Goal: Feedback & Contribution: Submit feedback/report problem

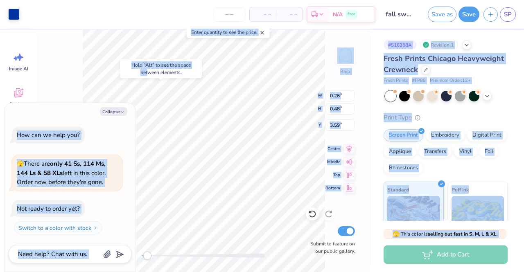
click at [243, 100] on body "Art colors – – Per Item – – Total Est. Delivery N/A Free Design Title fall swea…" at bounding box center [262, 136] width 524 height 272
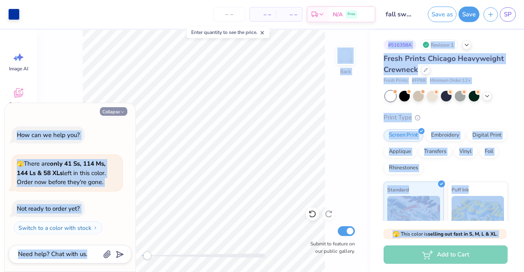
click at [112, 112] on button "Collapse" at bounding box center [113, 111] width 27 height 9
type textarea "x"
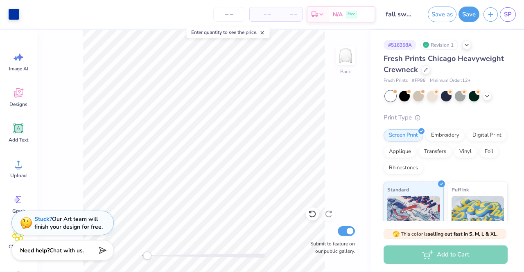
click at [66, 156] on div "Back Submit to feature on our public gallery." at bounding box center [204, 151] width 334 height 243
click at [311, 214] on icon at bounding box center [312, 214] width 8 height 8
click at [25, 137] on span "Add Text" at bounding box center [19, 140] width 20 height 7
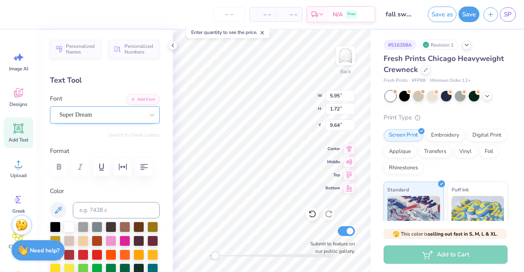
click at [82, 118] on div "Super Dream" at bounding box center [102, 115] width 86 height 13
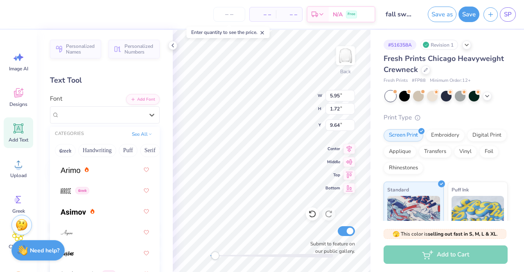
scroll to position [399, 0]
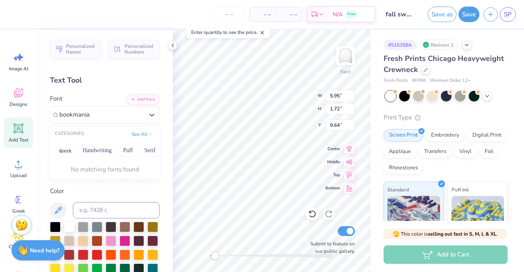
type input "bookmania"
click at [148, 111] on icon at bounding box center [152, 115] width 8 height 8
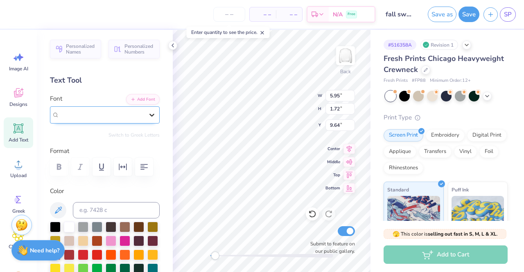
click at [148, 111] on icon at bounding box center [152, 115] width 8 height 8
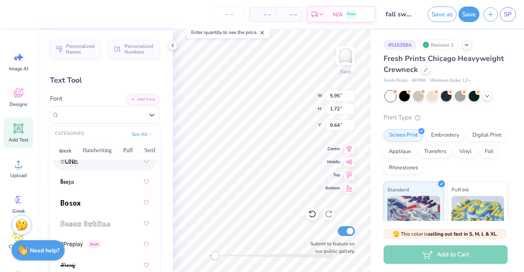
scroll to position [843, 0]
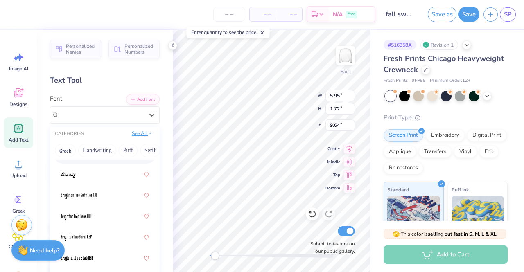
click at [129, 133] on button "See All" at bounding box center [141, 133] width 25 height 8
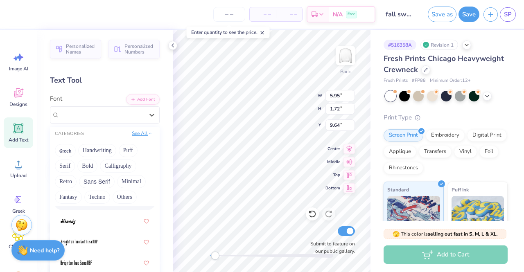
click at [129, 133] on button "See All" at bounding box center [141, 133] width 25 height 8
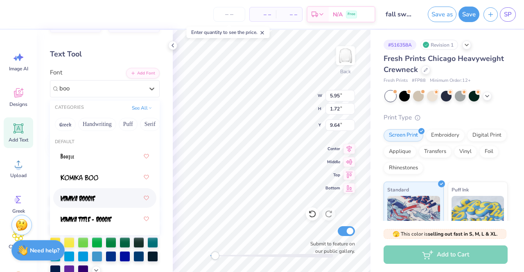
scroll to position [0, 0]
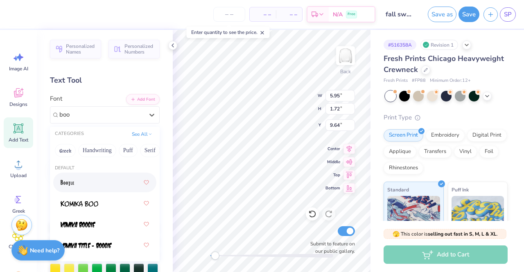
type input "boo"
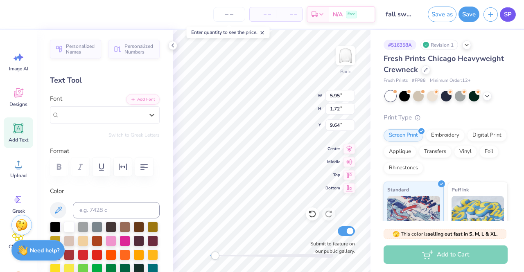
click at [510, 17] on span "SP" at bounding box center [508, 14] width 8 height 9
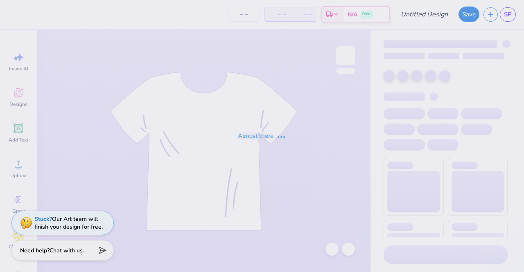
type input "fall sweatshirt"
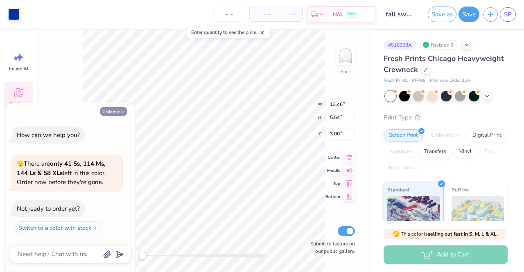
click at [112, 111] on button "Collapse" at bounding box center [113, 111] width 27 height 9
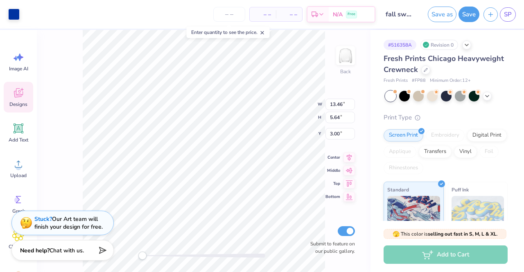
type textarea "x"
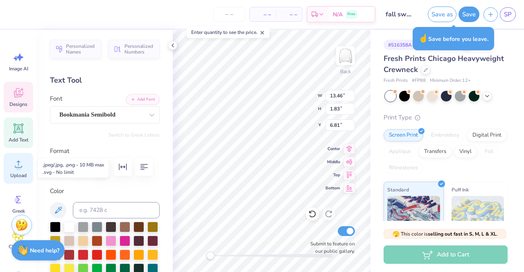
scroll to position [41, 0]
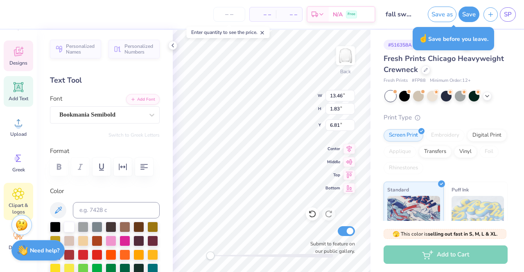
click at [14, 200] on icon at bounding box center [18, 194] width 12 height 12
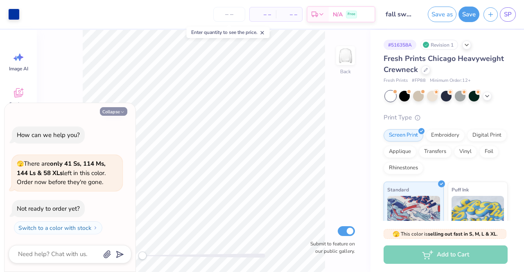
click at [111, 112] on button "Collapse" at bounding box center [113, 111] width 27 height 9
type textarea "x"
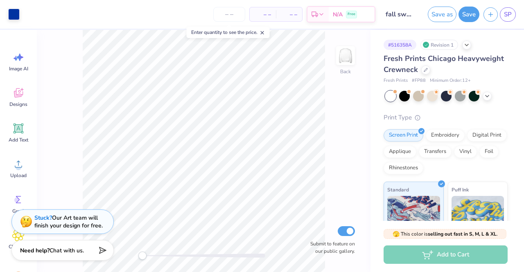
click at [70, 226] on div "Stuck? Our Art team will finish your design for free." at bounding box center [68, 222] width 68 height 16
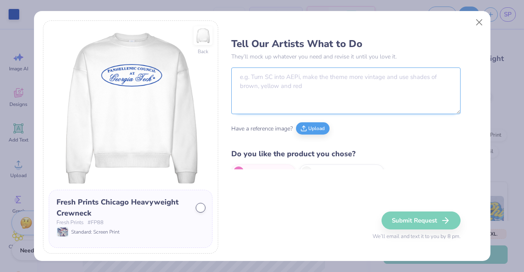
click at [257, 96] on textarea at bounding box center [345, 91] width 229 height 47
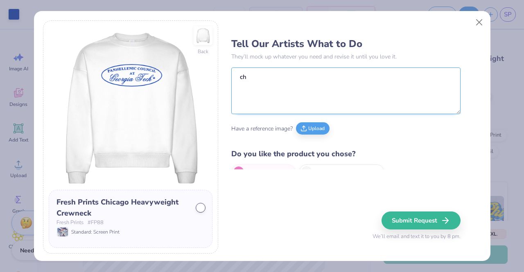
type textarea "c"
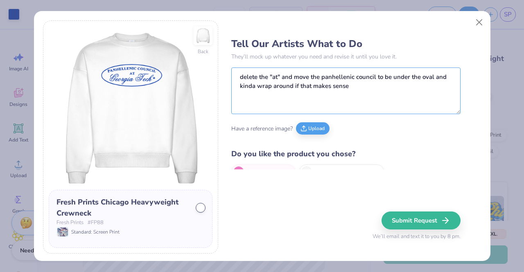
type textarea "delete the "at" and move the panhellenic council to be under the oval and kinda…"
click at [426, 208] on div "Tell Our Artists What to Do They’ll mock up whatever you need and revise it unt…" at bounding box center [356, 137] width 250 height 234
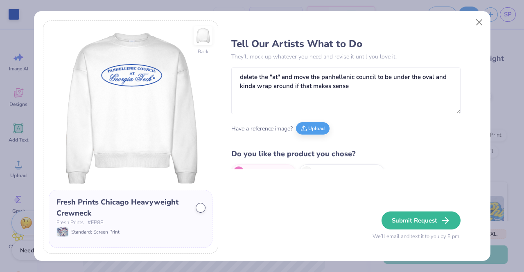
drag, startPoint x: 420, startPoint y: 217, endPoint x: 297, endPoint y: 32, distance: 222.2
click at [420, 217] on button "Submit Request" at bounding box center [421, 221] width 79 height 18
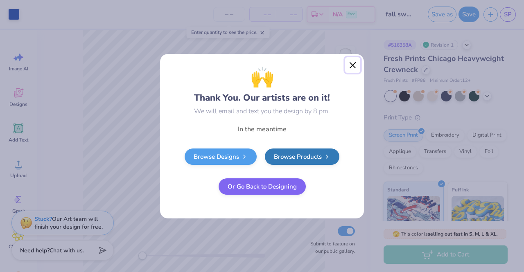
click at [351, 66] on button "Close" at bounding box center [353, 65] width 16 height 16
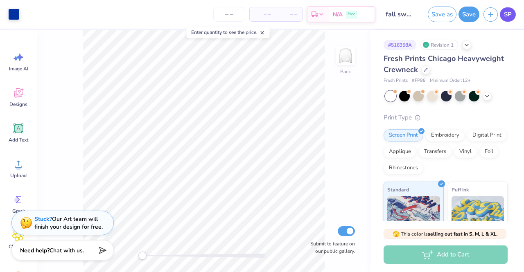
click at [512, 14] on link "SP" at bounding box center [508, 14] width 16 height 14
